Goal: Navigation & Orientation: Understand site structure

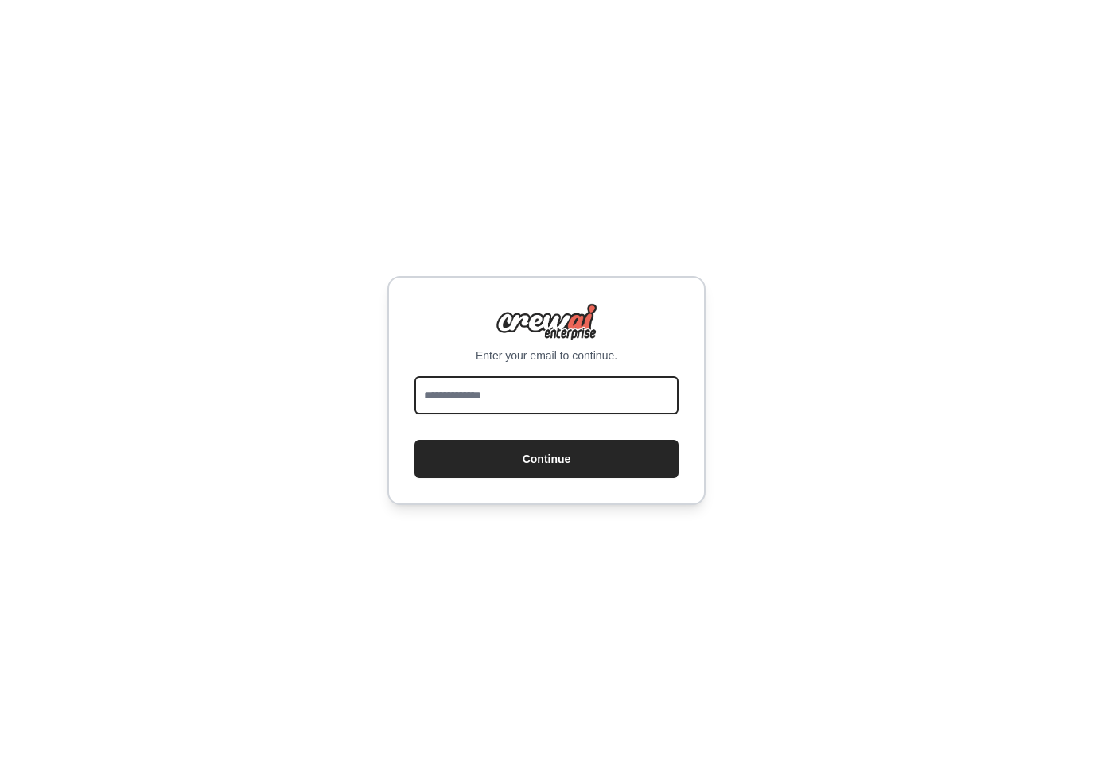
drag, startPoint x: 0, startPoint y: 0, endPoint x: 553, endPoint y: 410, distance: 688.5
click at [553, 410] on input "email" at bounding box center [546, 395] width 264 height 38
type input "**********"
click at [414, 440] on button "Continue" at bounding box center [546, 459] width 264 height 38
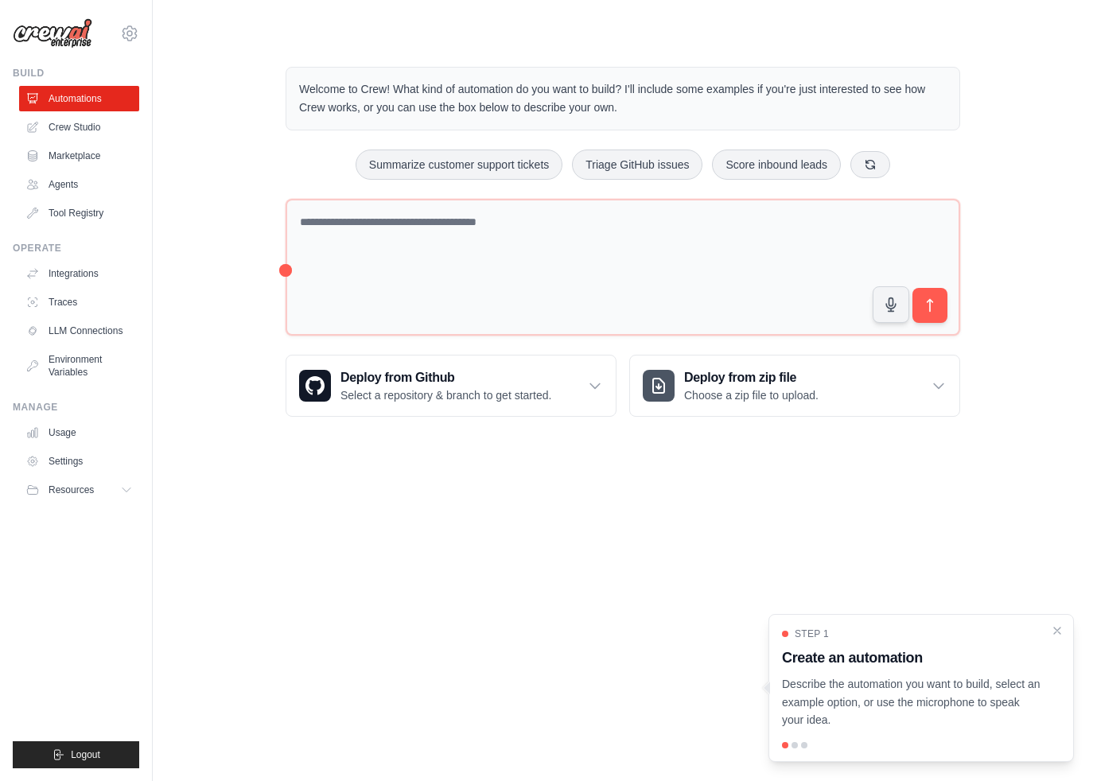
click at [44, 36] on img at bounding box center [53, 33] width 80 height 30
click at [51, 131] on link "Crew Studio" at bounding box center [81, 127] width 120 height 25
click at [78, 30] on img at bounding box center [53, 33] width 80 height 30
click at [133, 33] on icon at bounding box center [129, 33] width 19 height 19
click at [103, 111] on link "Settings" at bounding box center [130, 107] width 140 height 29
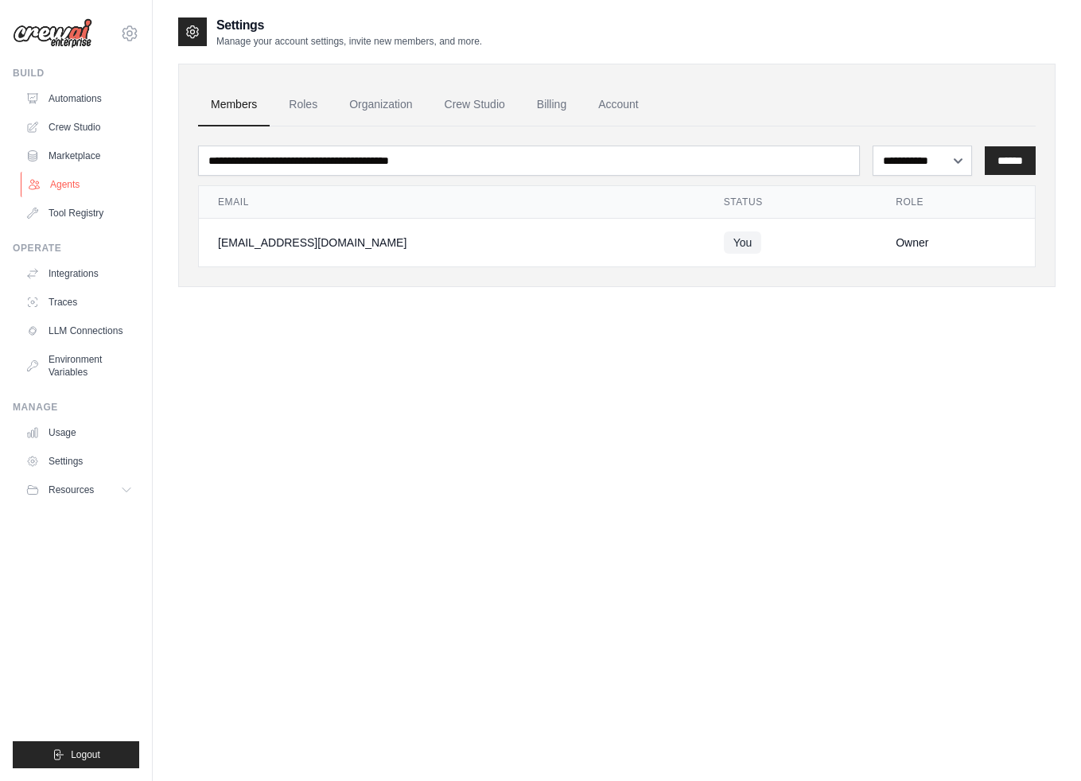
click at [73, 183] on link "Agents" at bounding box center [81, 184] width 120 height 25
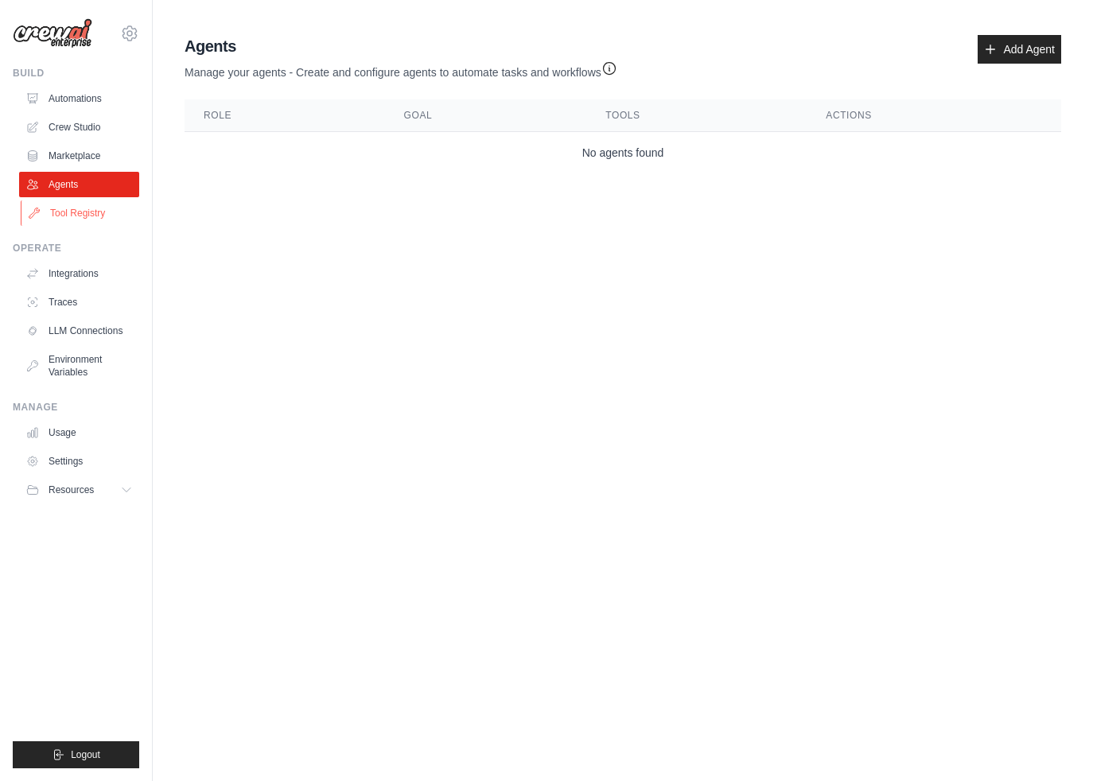
click at [72, 205] on link "Tool Registry" at bounding box center [81, 212] width 120 height 25
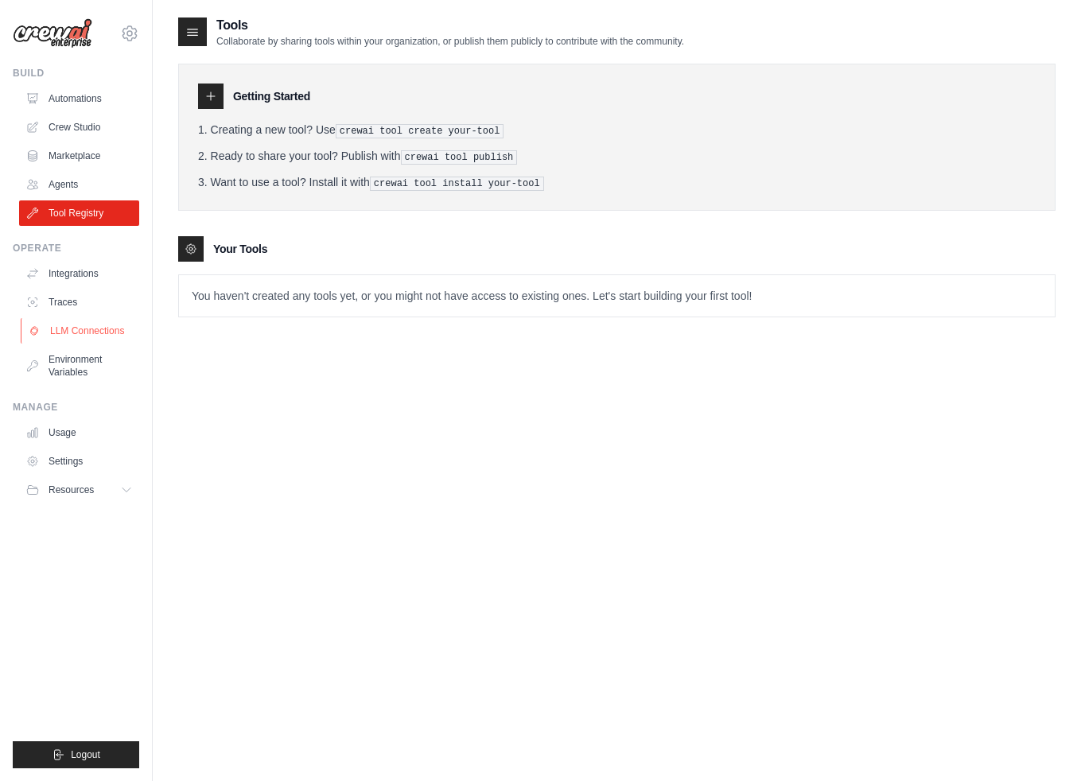
click at [59, 339] on link "LLM Connections" at bounding box center [81, 330] width 120 height 25
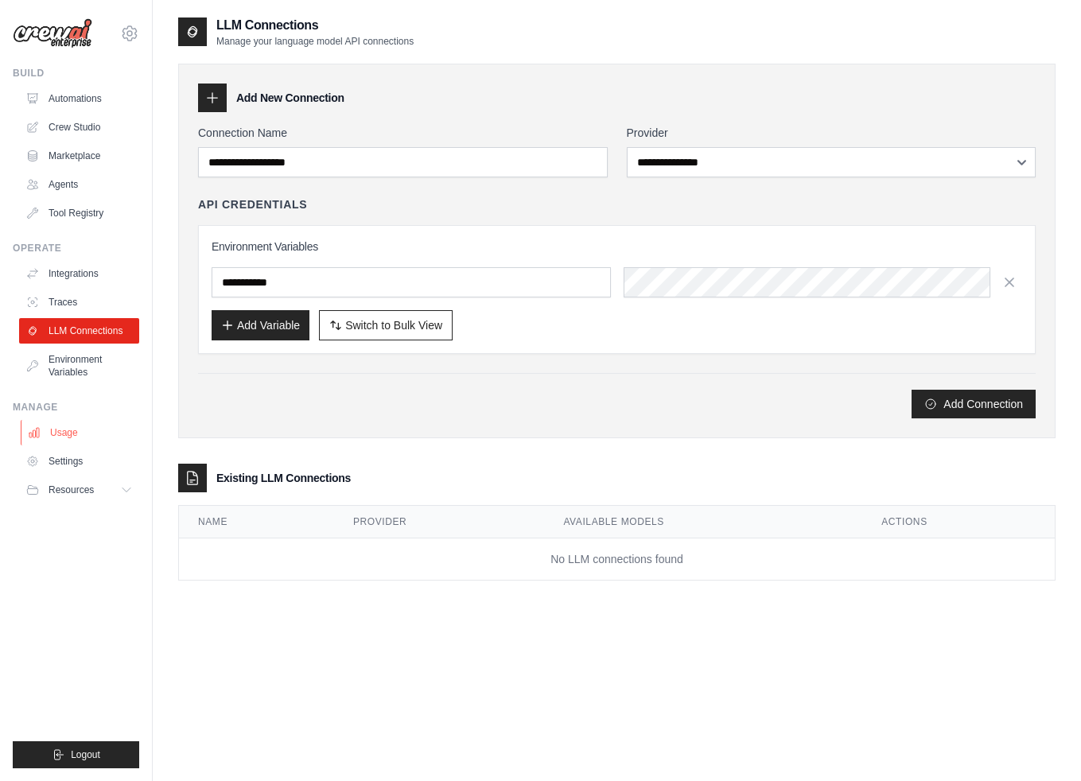
click at [64, 437] on link "Usage" at bounding box center [81, 432] width 120 height 25
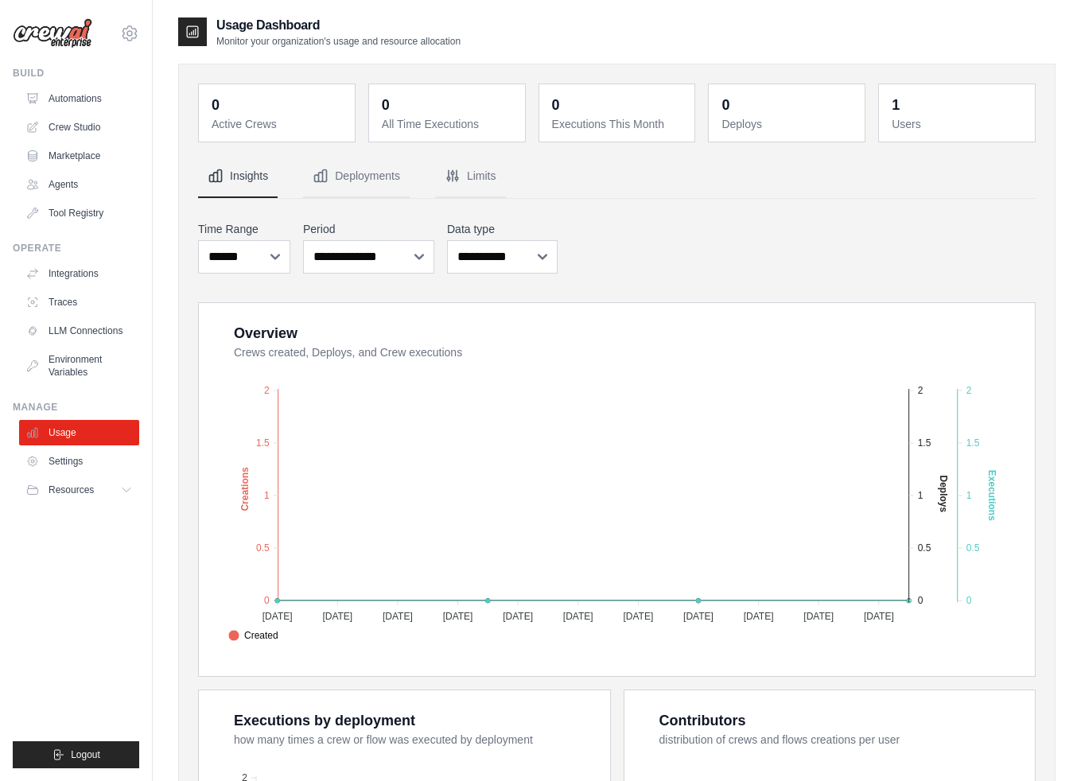
click at [81, 38] on img at bounding box center [53, 33] width 80 height 30
click at [54, 495] on button "Resources" at bounding box center [81, 489] width 120 height 25
click at [58, 514] on span "Documentation" at bounding box center [88, 517] width 64 height 13
drag, startPoint x: 58, startPoint y: 514, endPoint x: 441, endPoint y: 25, distance: 620.9
click at [441, 25] on h2 "Usage Dashboard" at bounding box center [338, 25] width 244 height 19
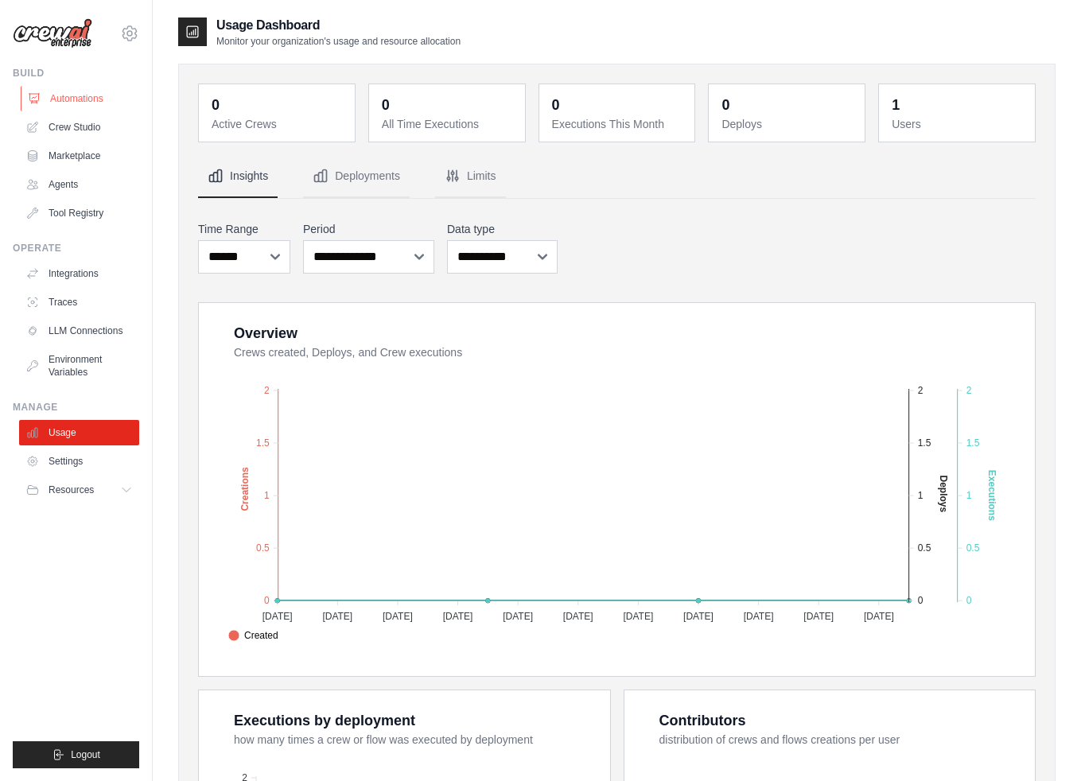
click at [72, 95] on link "Automations" at bounding box center [81, 98] width 120 height 25
